Goal: Task Accomplishment & Management: Complete application form

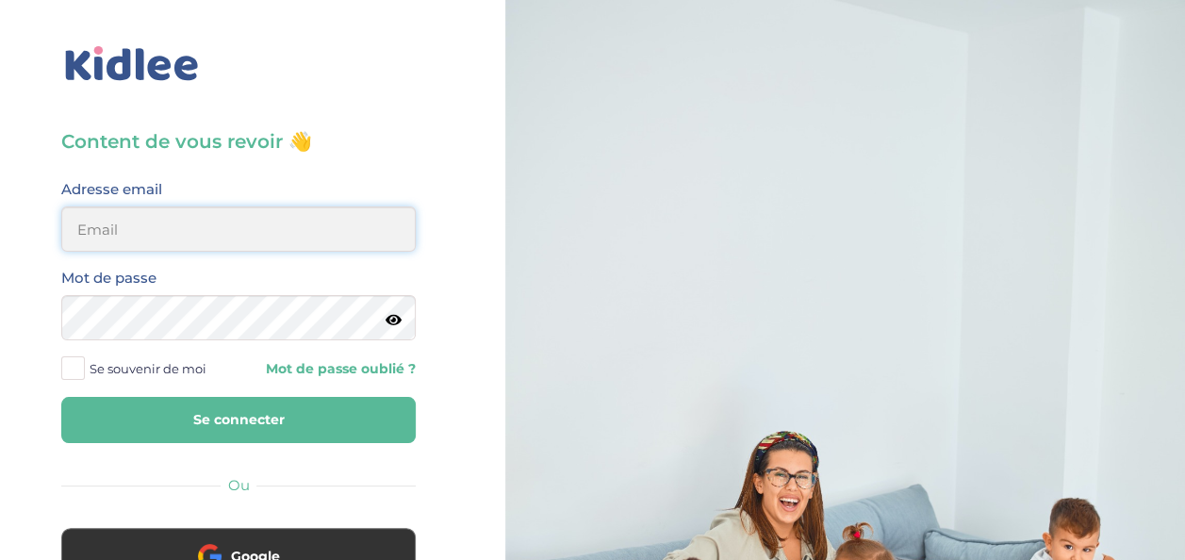
click at [217, 221] on input "email" at bounding box center [238, 229] width 355 height 45
type input "[EMAIL_ADDRESS][DOMAIN_NAME]"
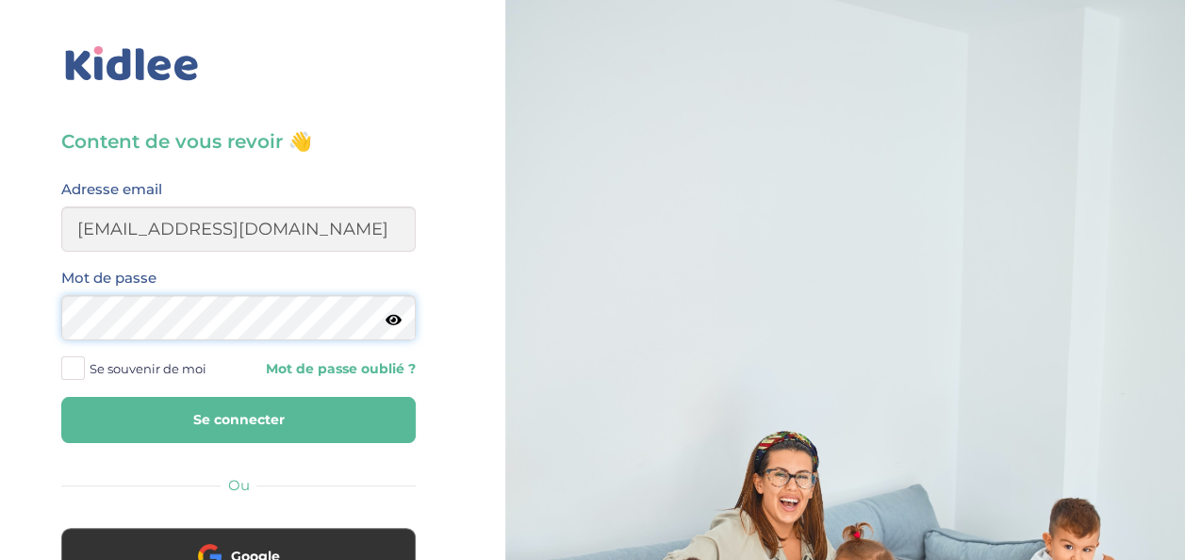
click at [61, 397] on button "Se connecter" at bounding box center [238, 420] width 355 height 46
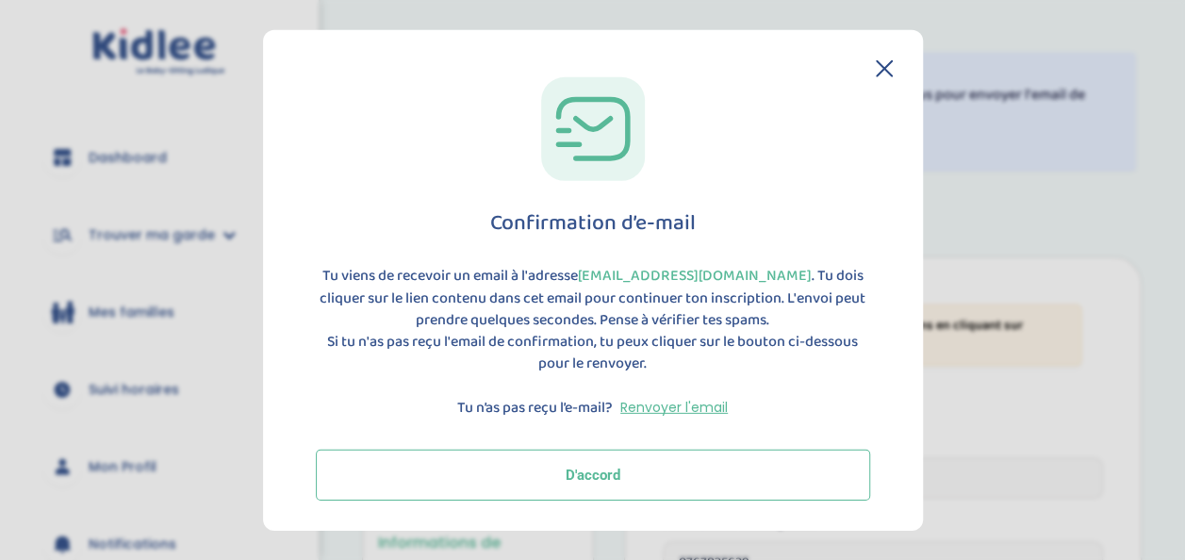
click at [654, 480] on button "D'accord" at bounding box center [593, 474] width 554 height 51
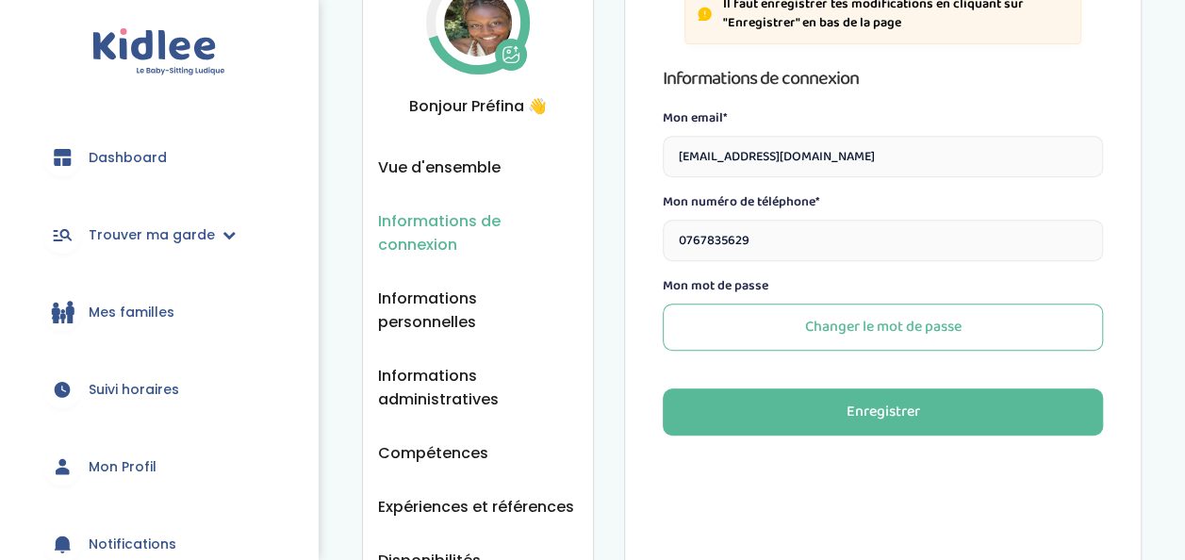
scroll to position [270, 0]
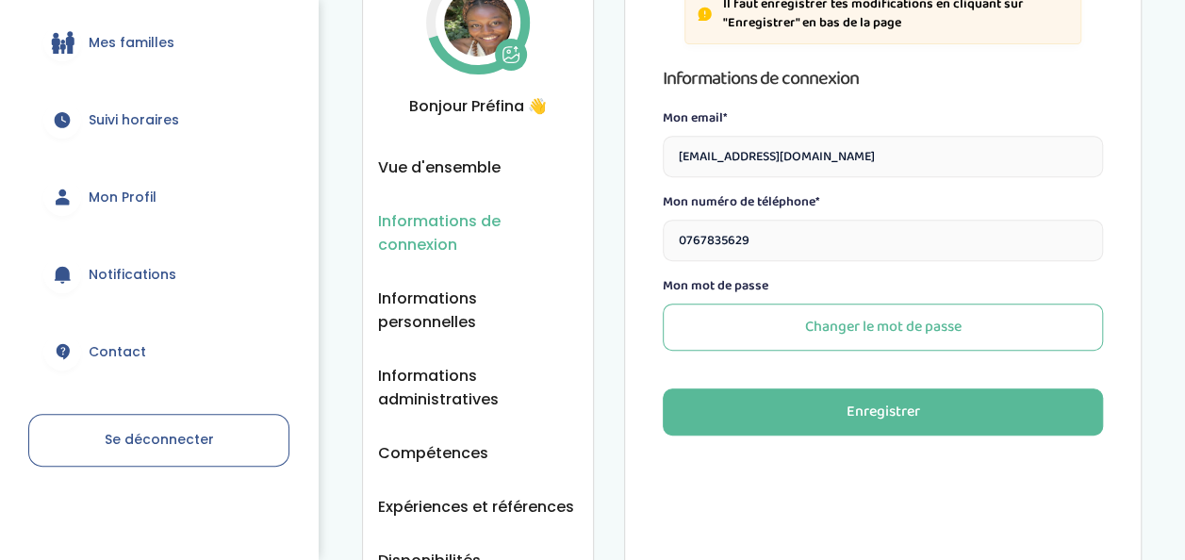
click at [148, 210] on link "Mon Profil" at bounding box center [158, 197] width 261 height 68
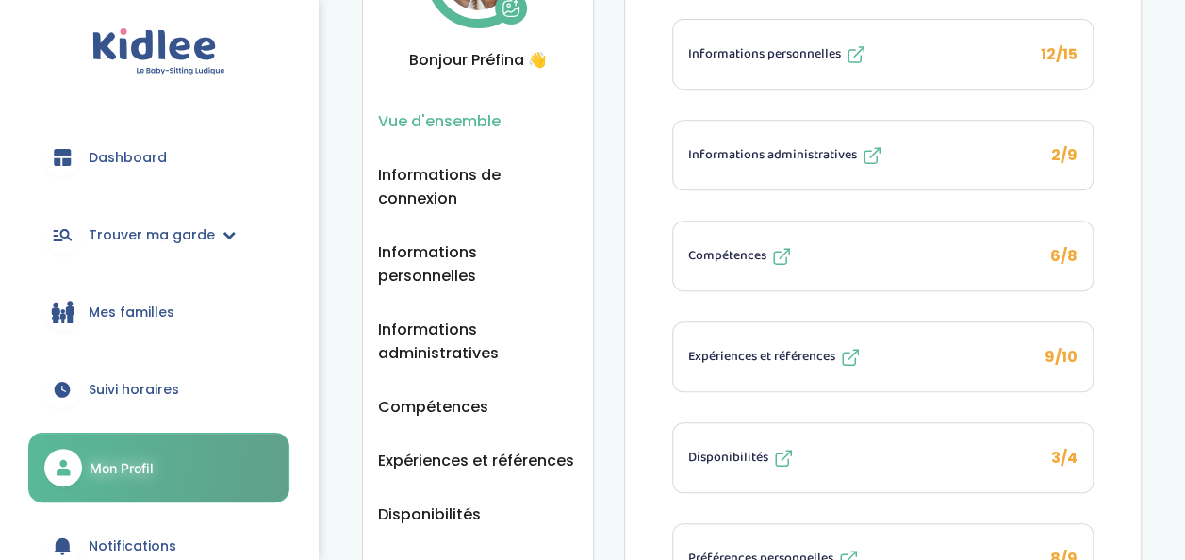
scroll to position [309, 0]
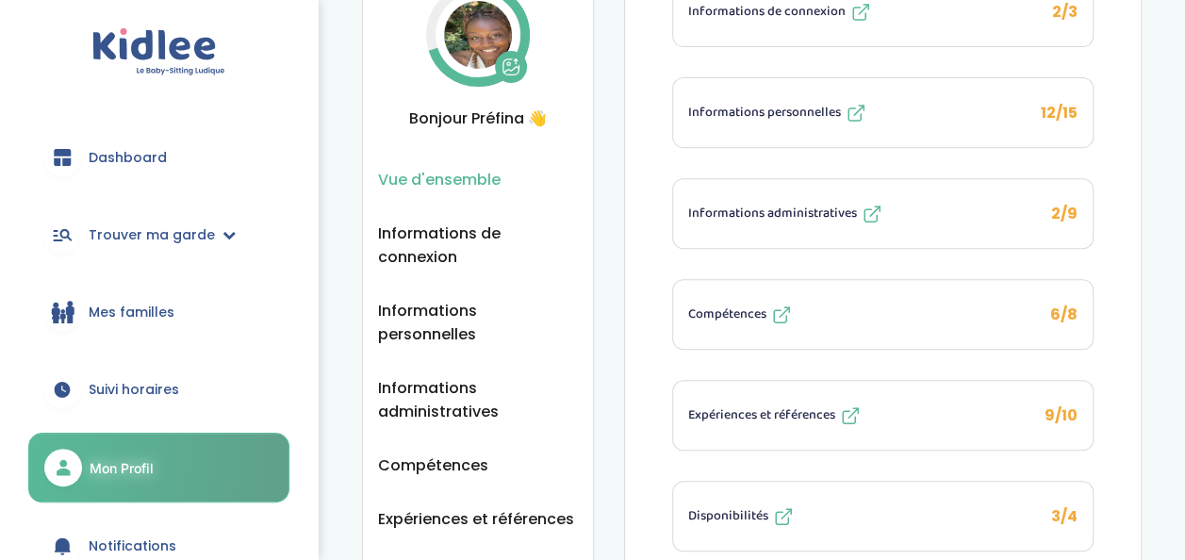
click at [136, 140] on link "Dashboard" at bounding box center [158, 158] width 261 height 68
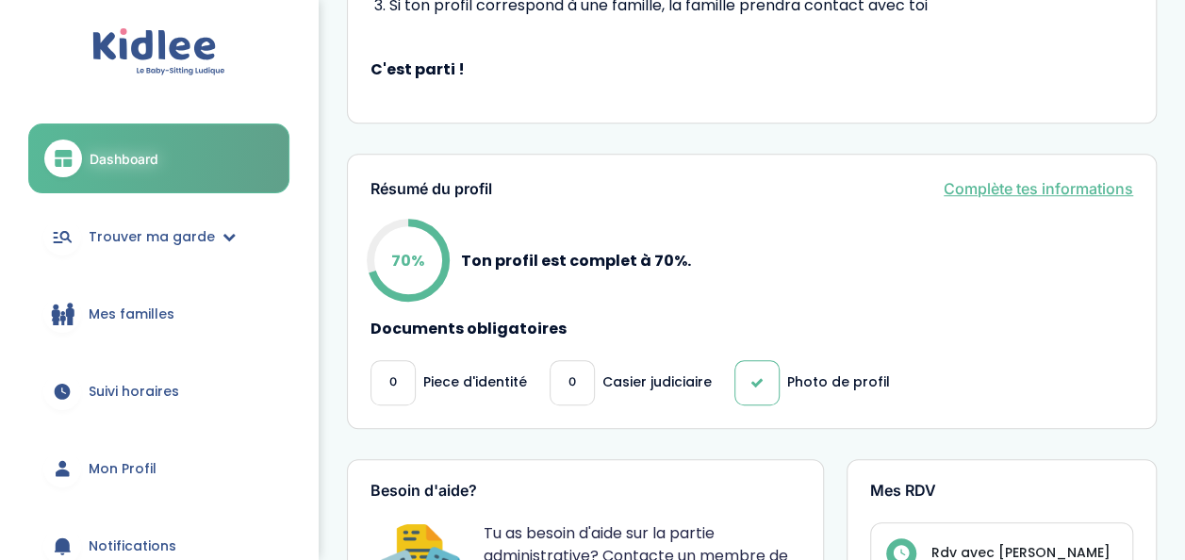
scroll to position [636, 0]
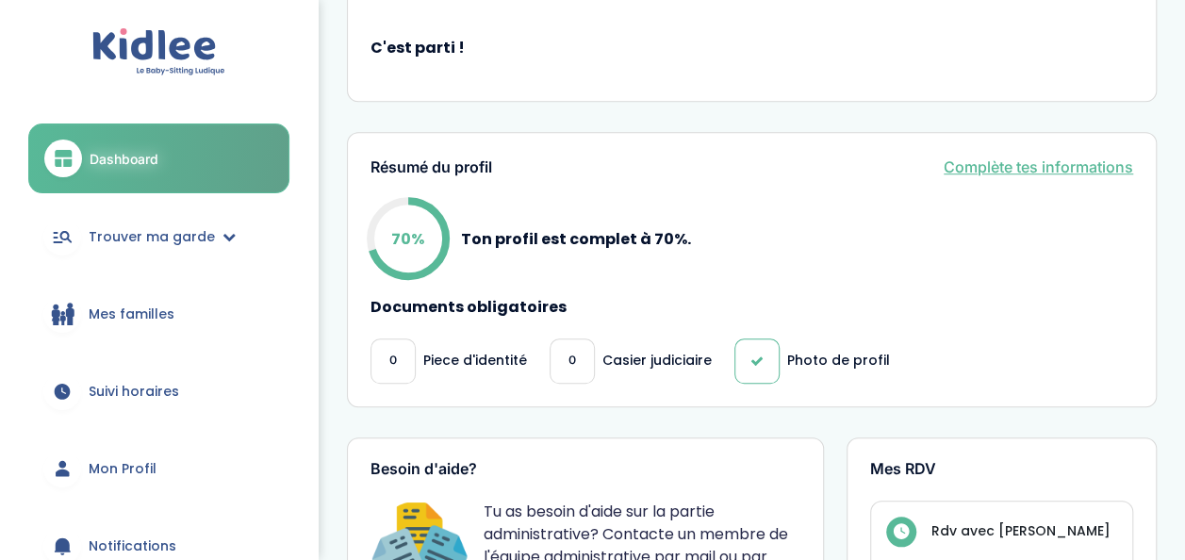
click at [1034, 173] on link "Complète tes informations" at bounding box center [1039, 167] width 190 height 23
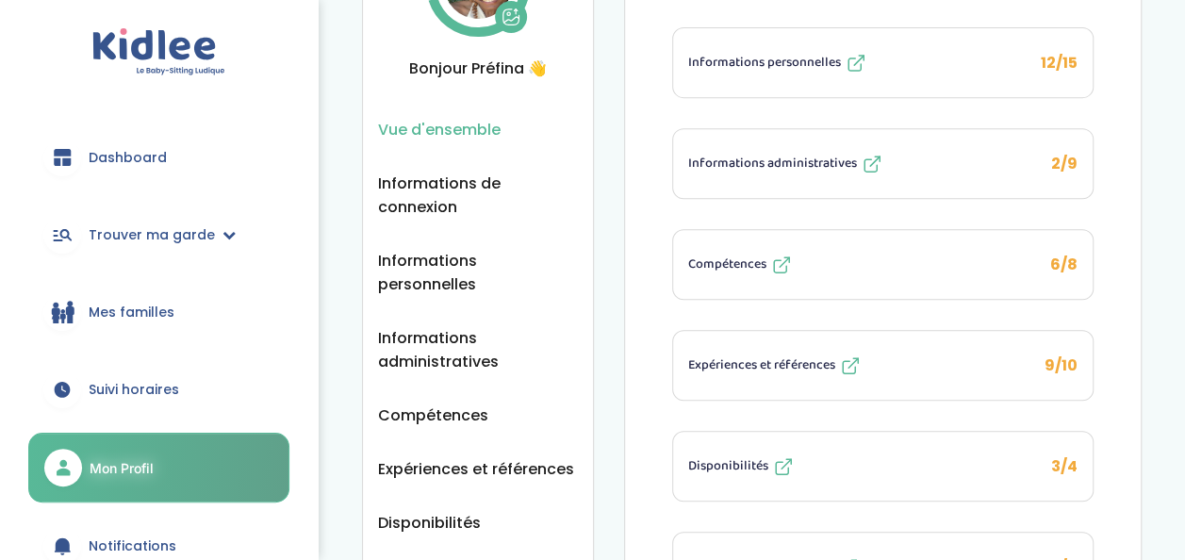
scroll to position [362, 0]
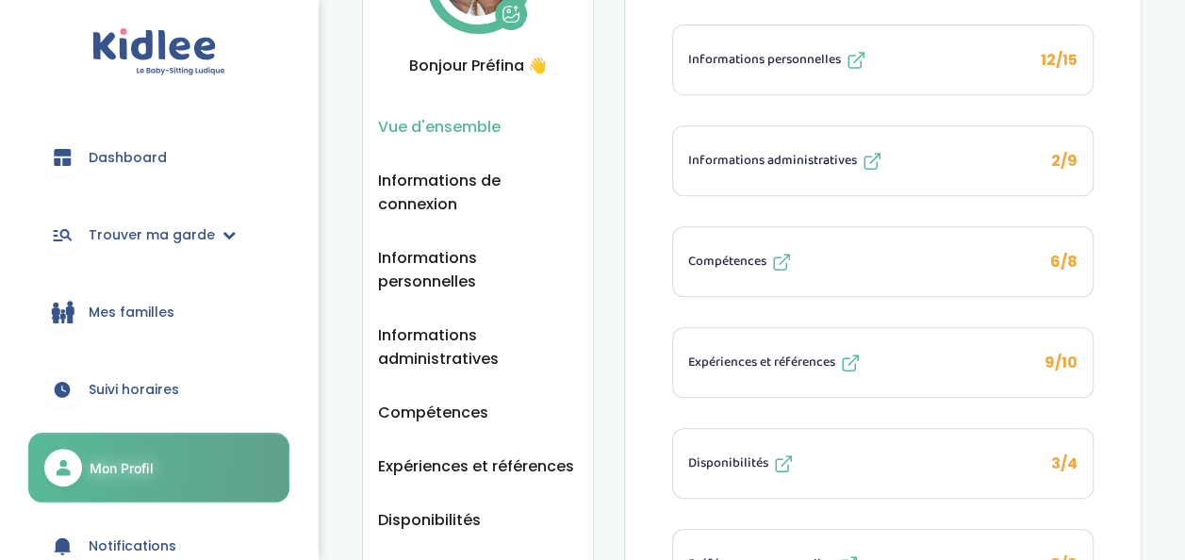
click at [788, 150] on div "Informations administratives" at bounding box center [785, 161] width 195 height 23
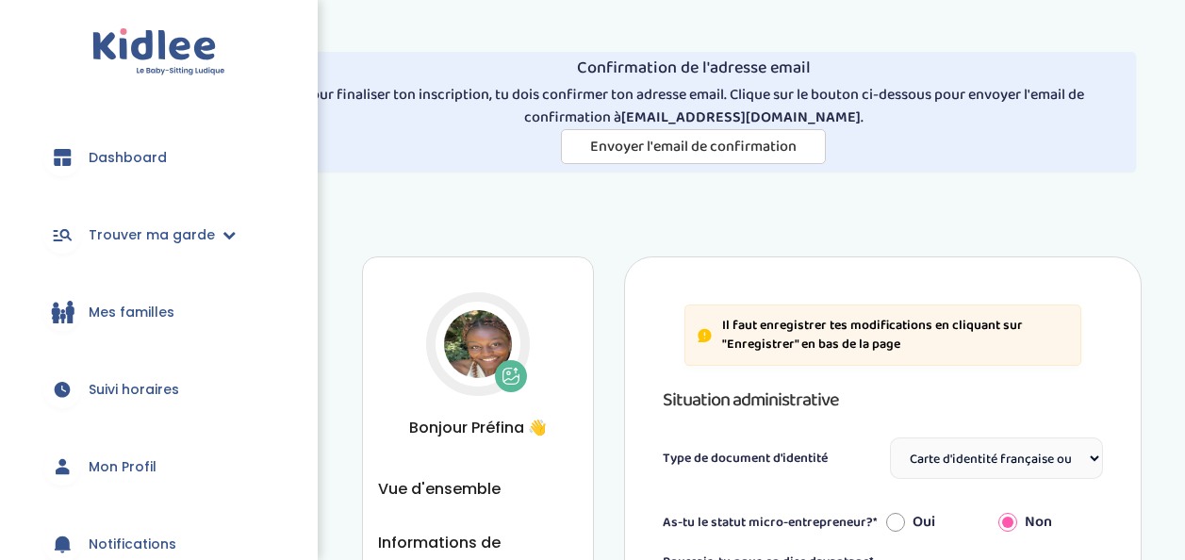
select select "Carte d'identité française ou Passeport français daté de moins de 5 ans"
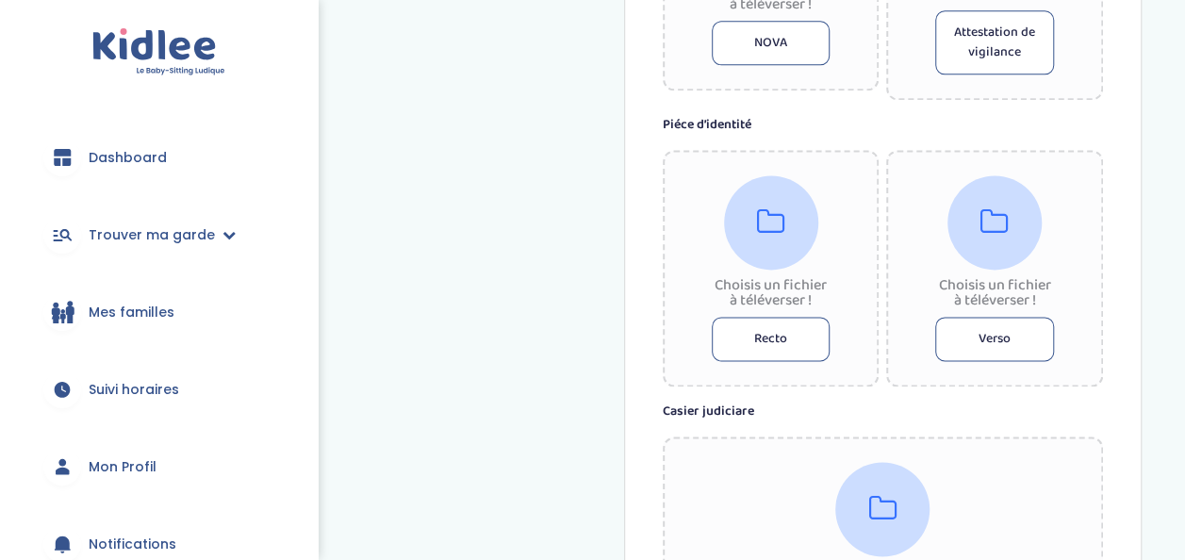
scroll to position [1176, 0]
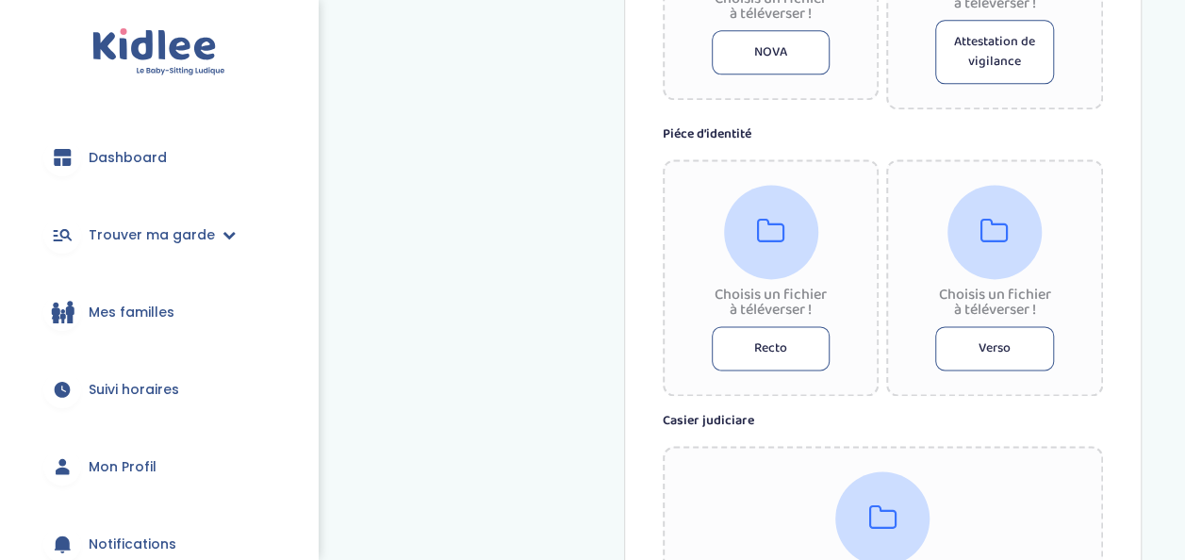
click at [762, 343] on button "Recto" at bounding box center [771, 348] width 119 height 44
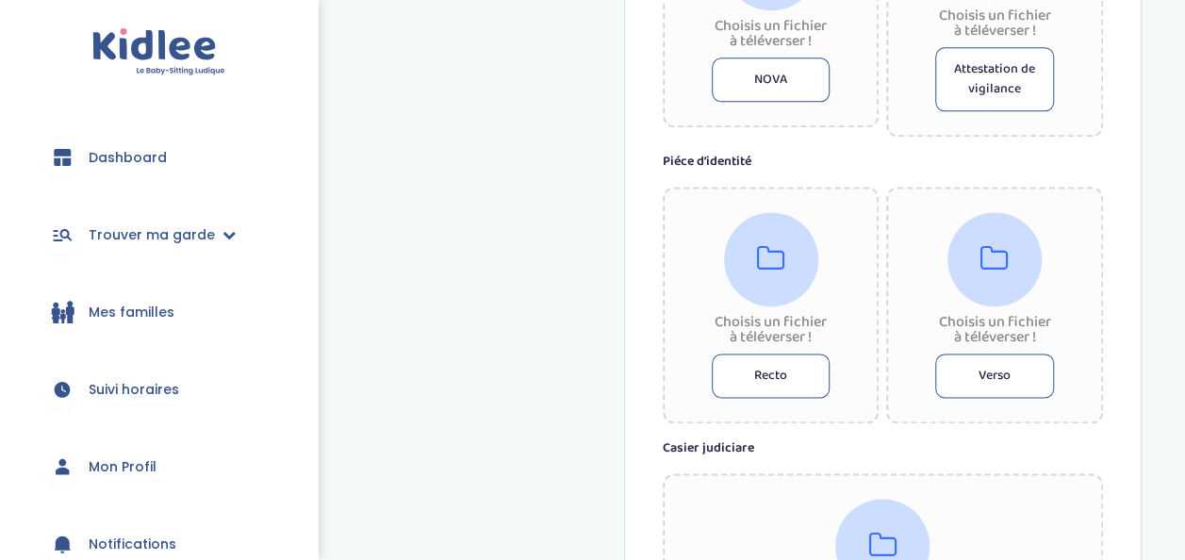
scroll to position [1149, 0]
click at [755, 387] on button "Recto" at bounding box center [771, 375] width 119 height 44
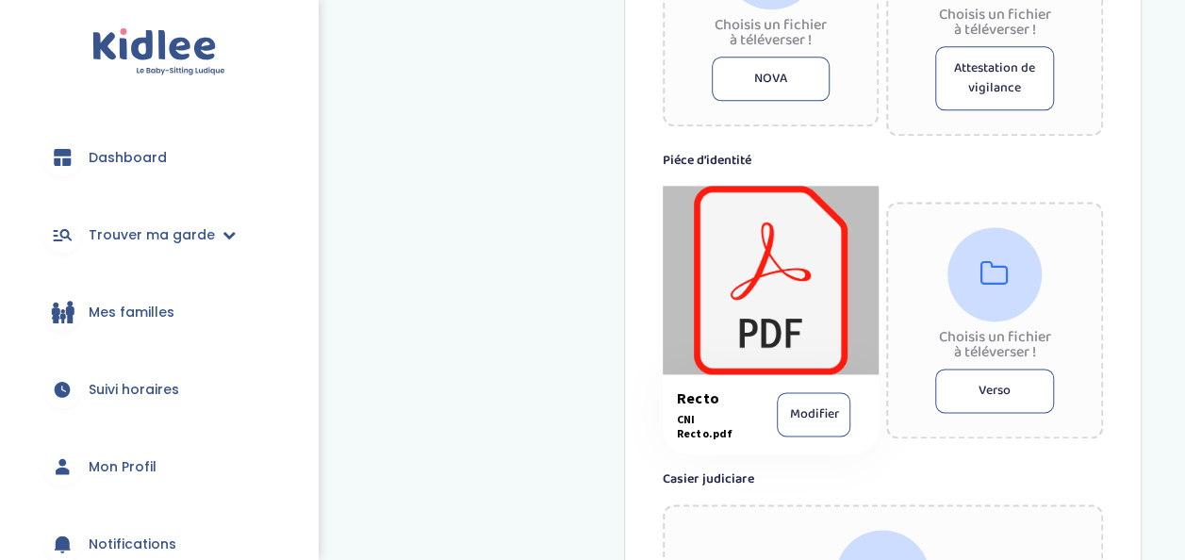
click at [994, 394] on button "Verso" at bounding box center [994, 391] width 119 height 44
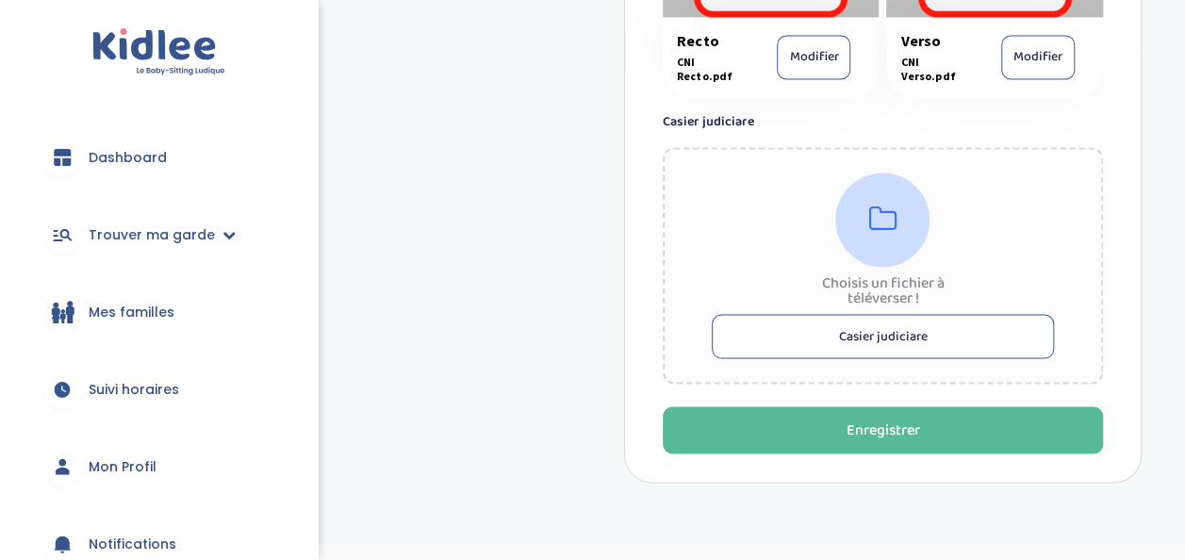
scroll to position [1512, 0]
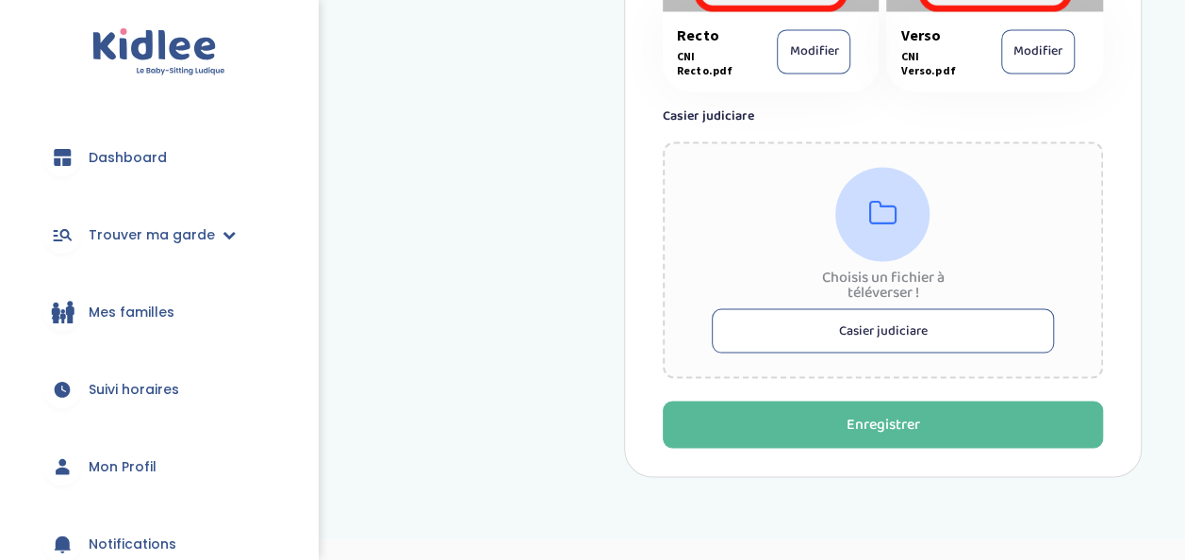
click at [842, 331] on button "Casier judiciare" at bounding box center [883, 330] width 342 height 44
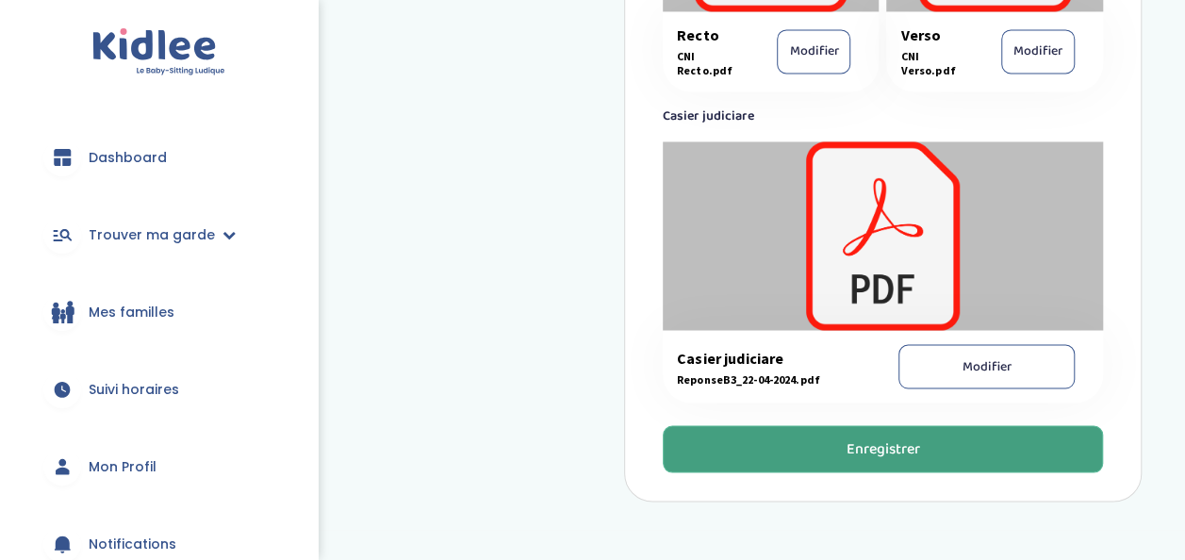
click at [818, 456] on button "Enregistrer" at bounding box center [883, 448] width 440 height 47
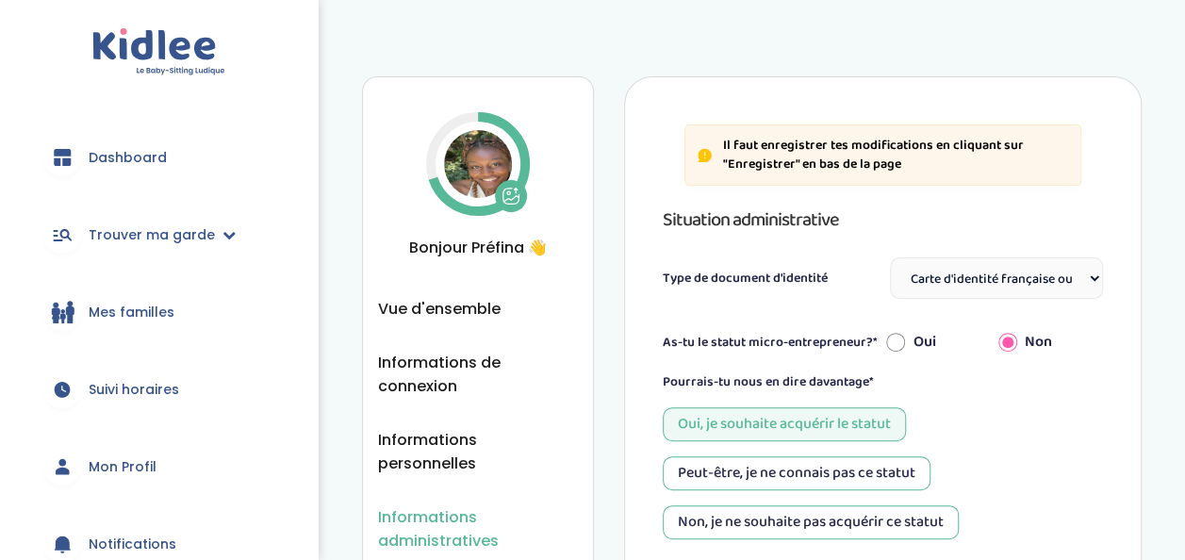
scroll to position [0, 0]
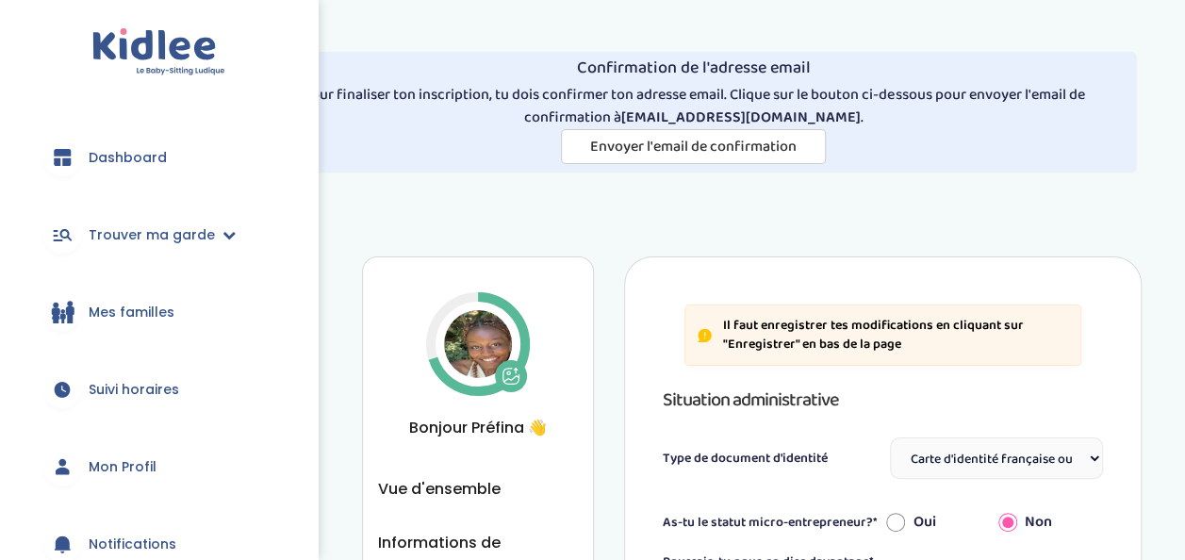
click at [146, 148] on span "Dashboard" at bounding box center [128, 158] width 78 height 20
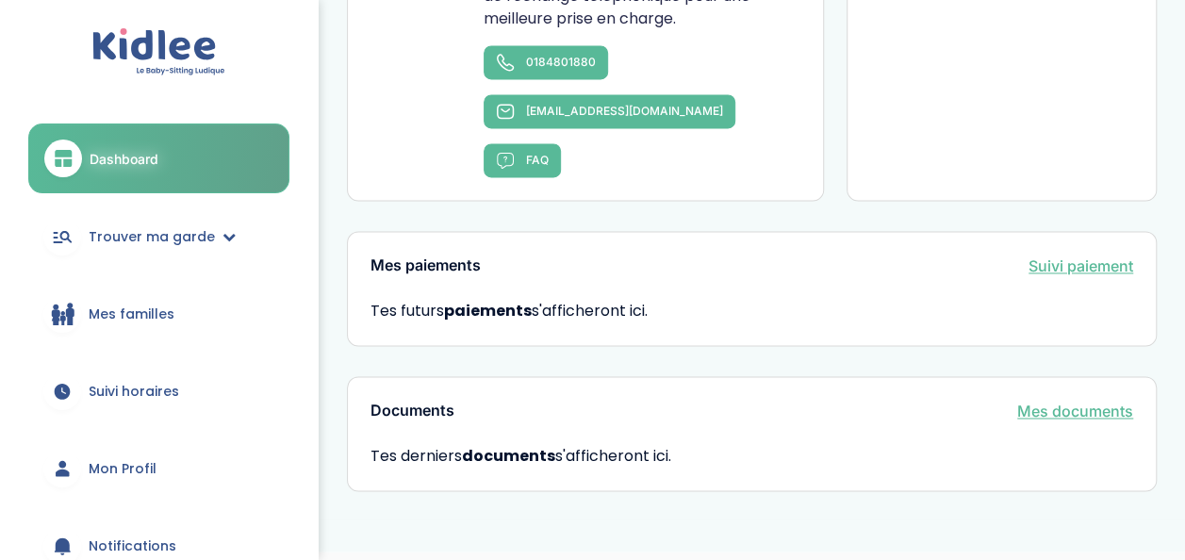
scroll to position [81, 0]
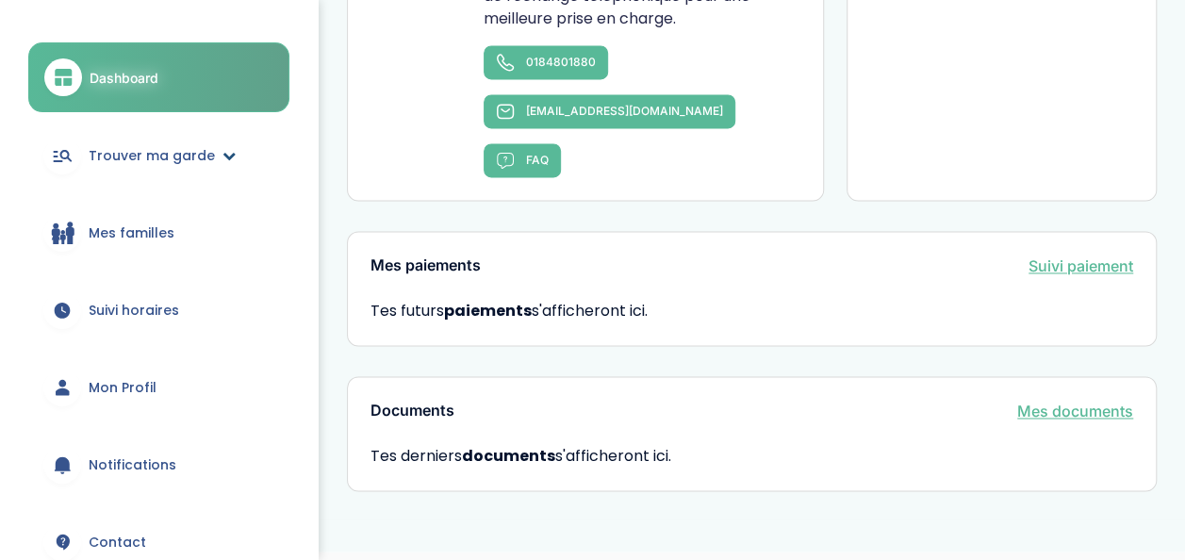
click at [205, 146] on span "Trouver ma garde" at bounding box center [152, 156] width 126 height 20
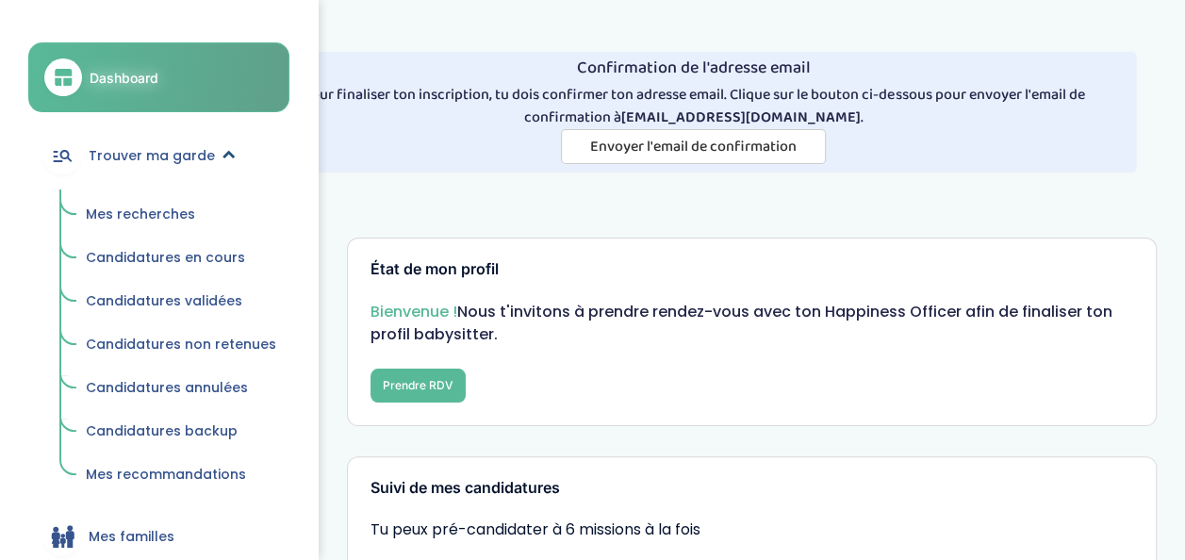
click at [205, 146] on span "Trouver ma garde" at bounding box center [152, 156] width 126 height 20
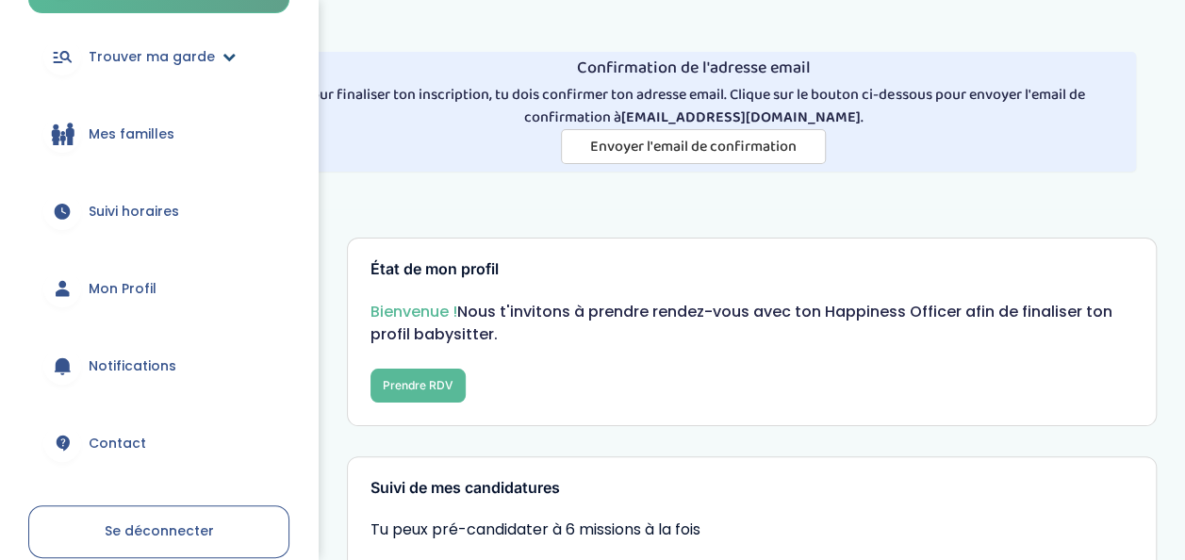
scroll to position [183, 0]
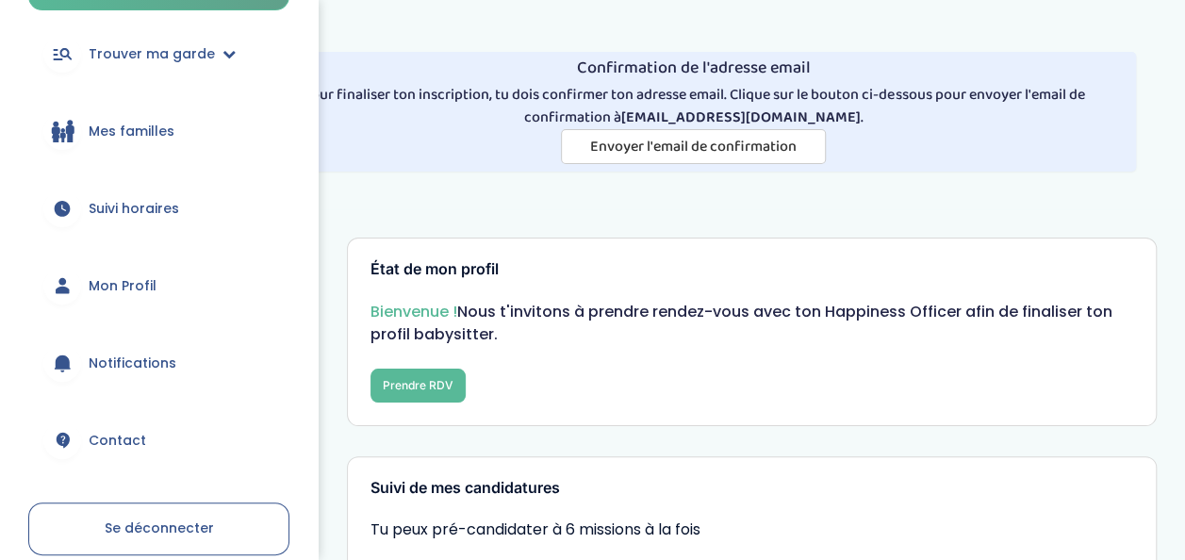
click at [128, 143] on link "Mes familles" at bounding box center [158, 131] width 261 height 68
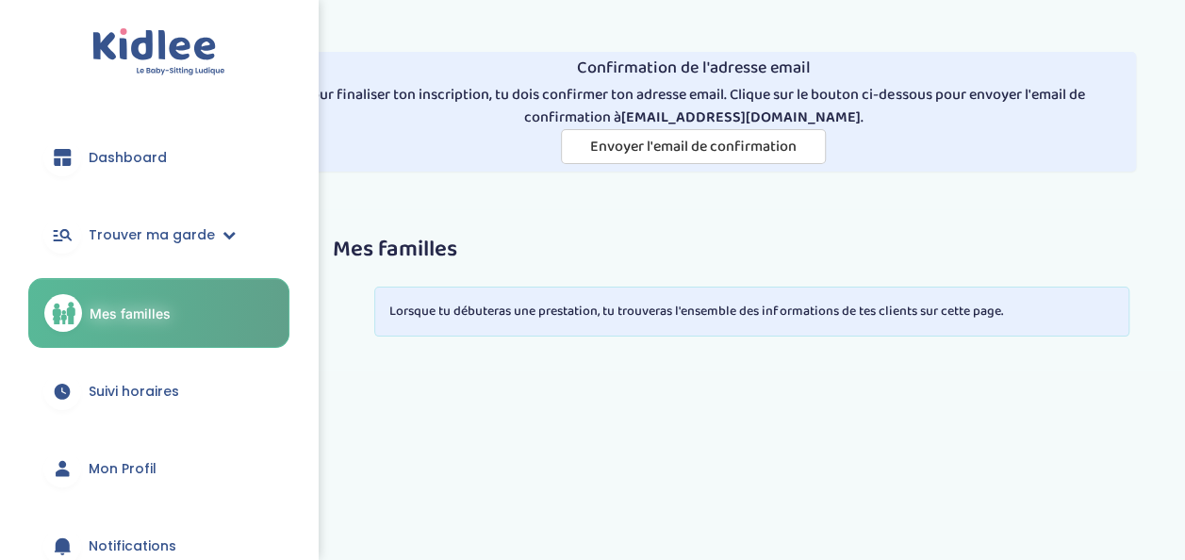
click at [121, 408] on link "Suivi horaires" at bounding box center [158, 391] width 261 height 68
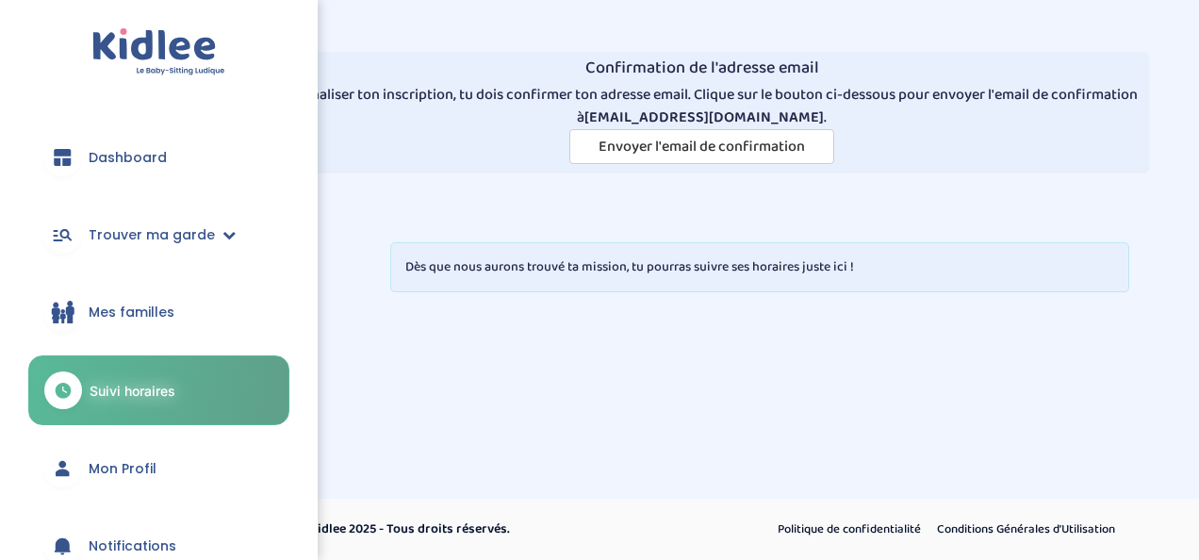
scroll to position [272, 0]
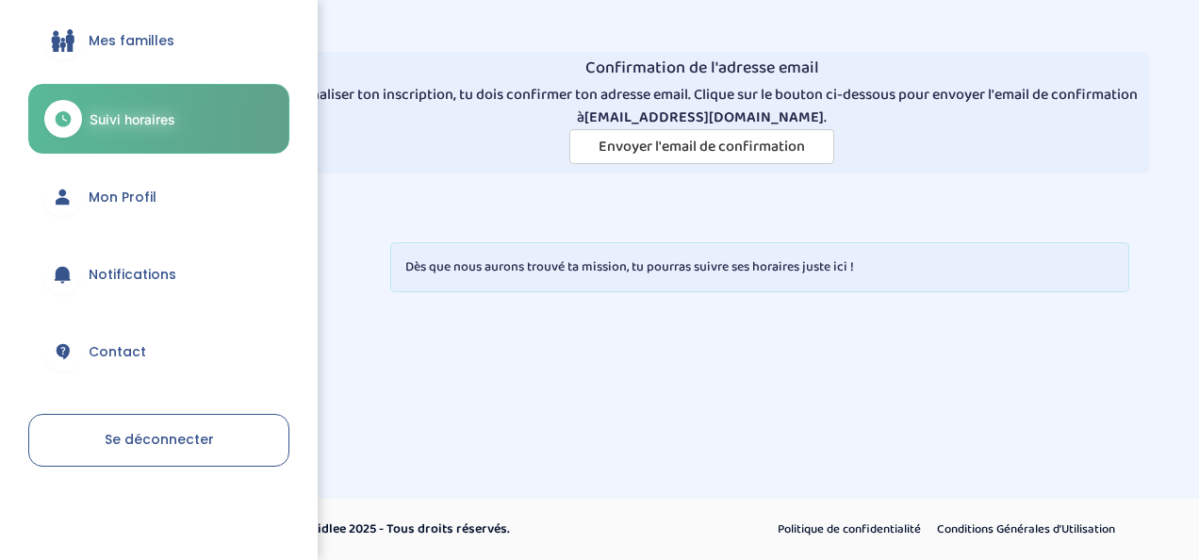
click at [130, 200] on span "Mon Profil" at bounding box center [123, 198] width 68 height 20
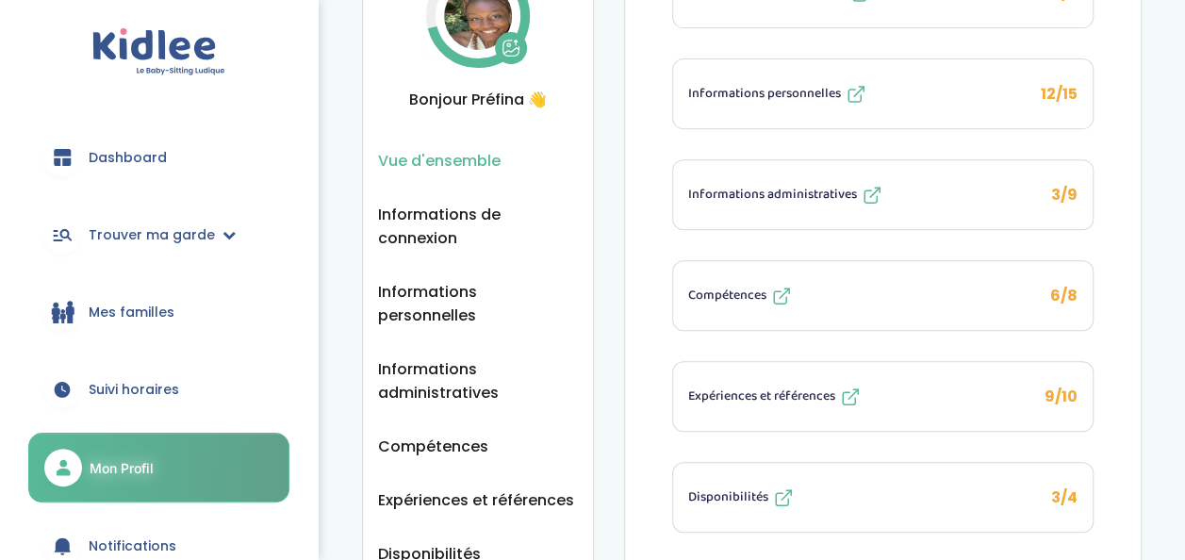
scroll to position [543, 0]
